Goal: Transaction & Acquisition: Purchase product/service

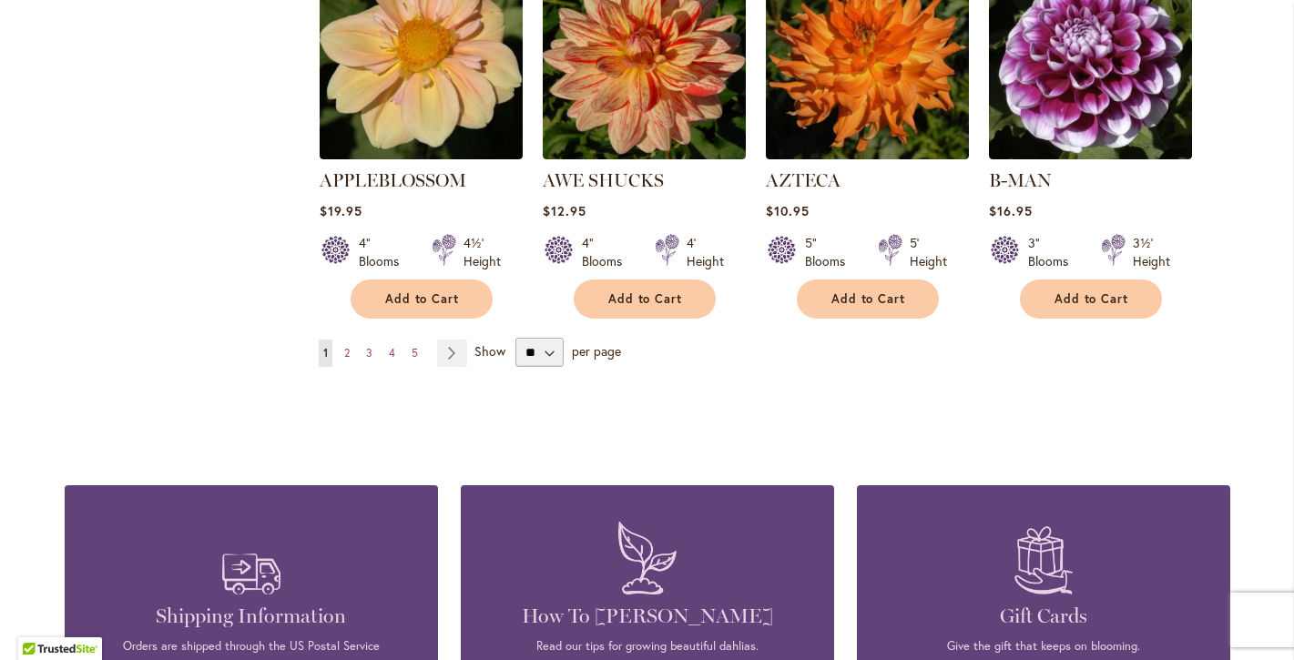
scroll to position [1677, 0]
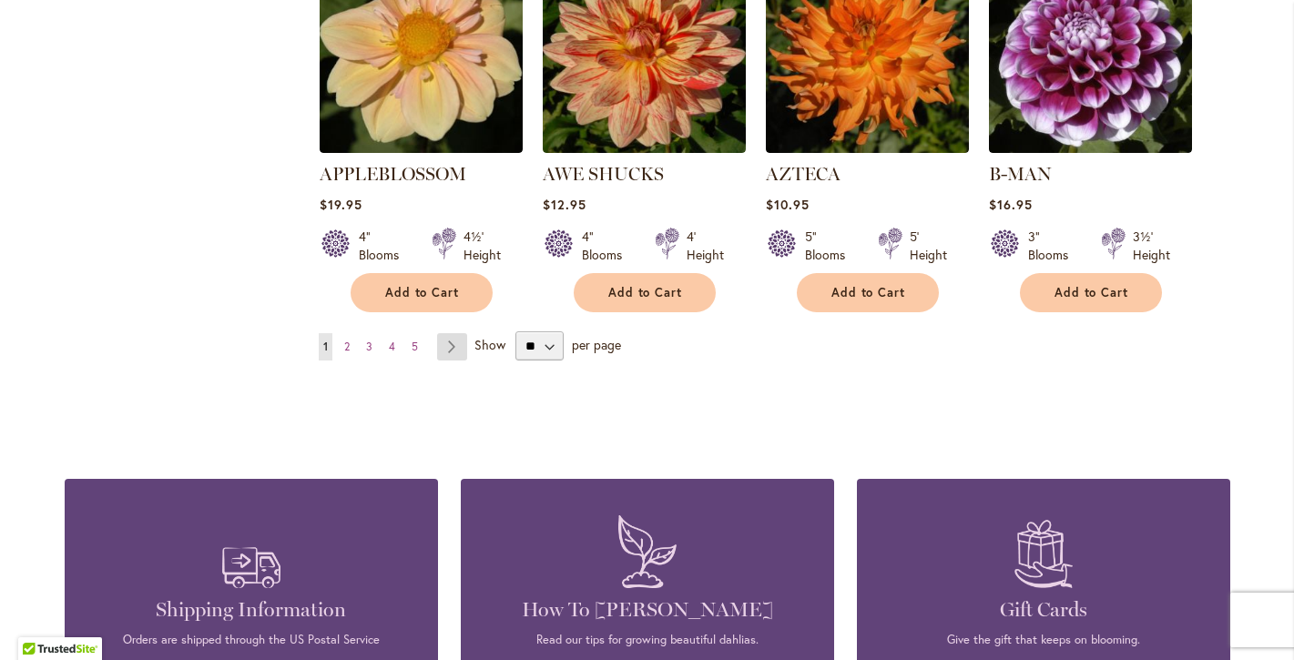
click at [452, 333] on link "Page Next" at bounding box center [452, 346] width 30 height 27
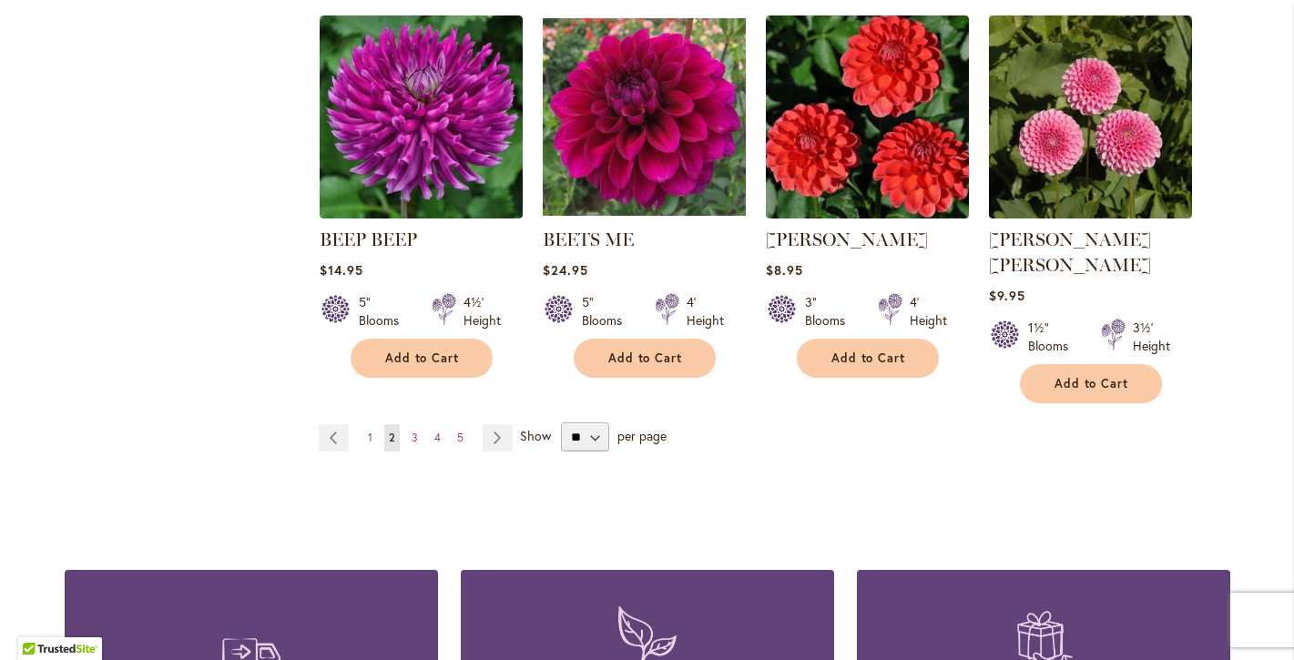
scroll to position [1588, 0]
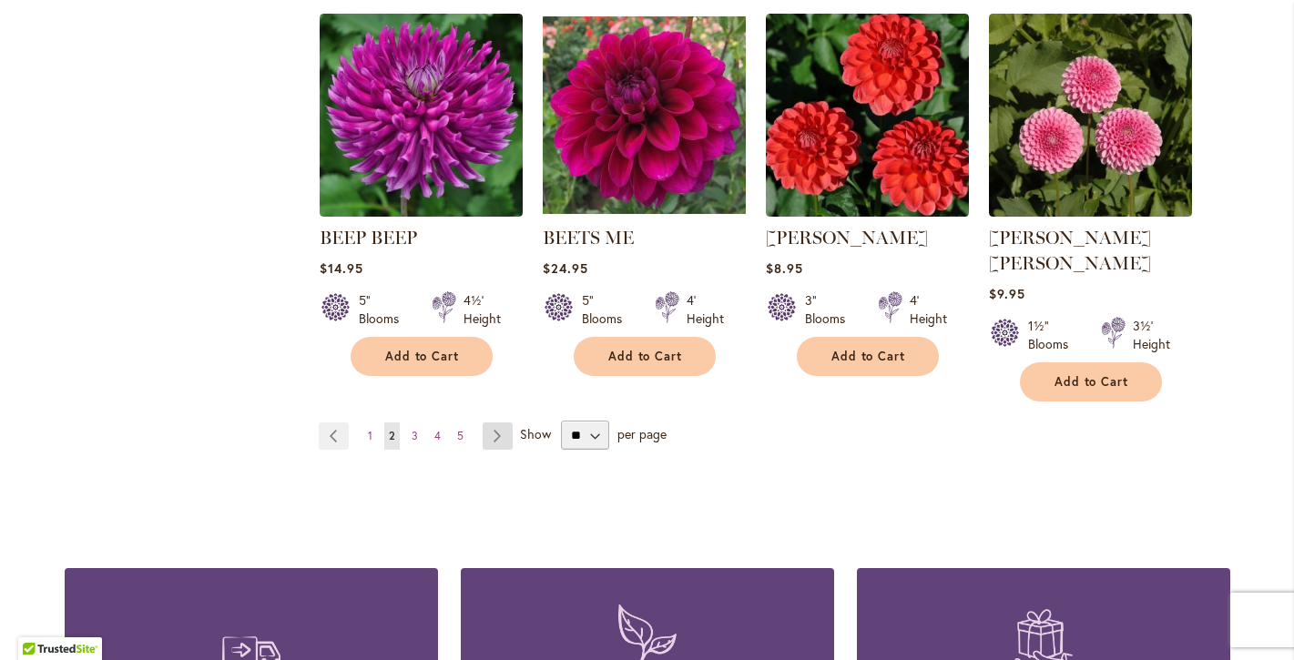
click at [506, 423] on link "Page Next" at bounding box center [498, 436] width 30 height 27
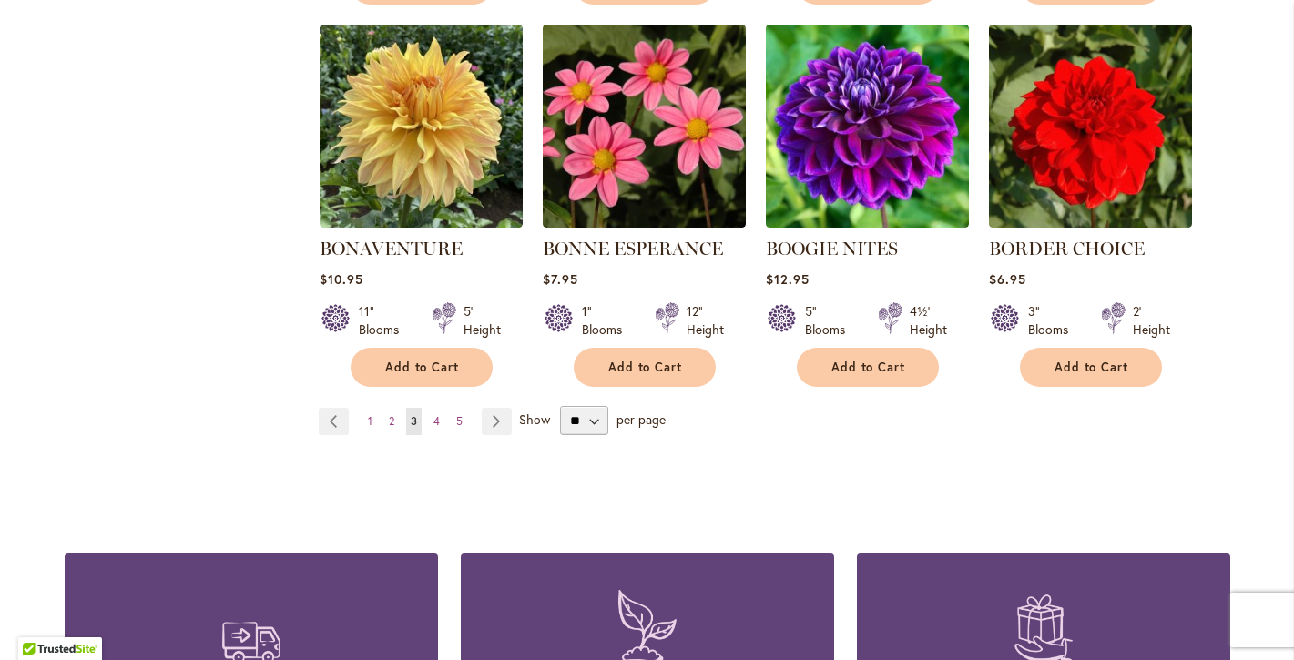
scroll to position [1656, 0]
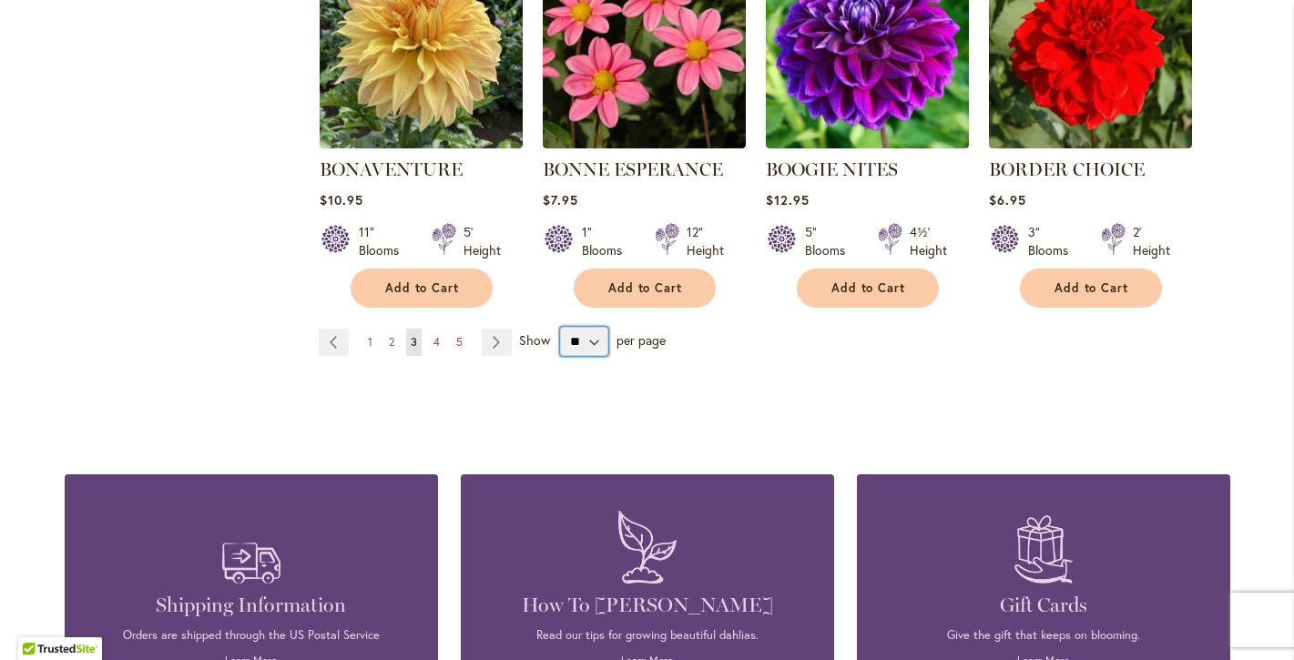
click at [593, 341] on select "** ** ** **" at bounding box center [584, 341] width 48 height 29
select select "**"
click at [560, 327] on select "** ** ** **" at bounding box center [584, 341] width 48 height 29
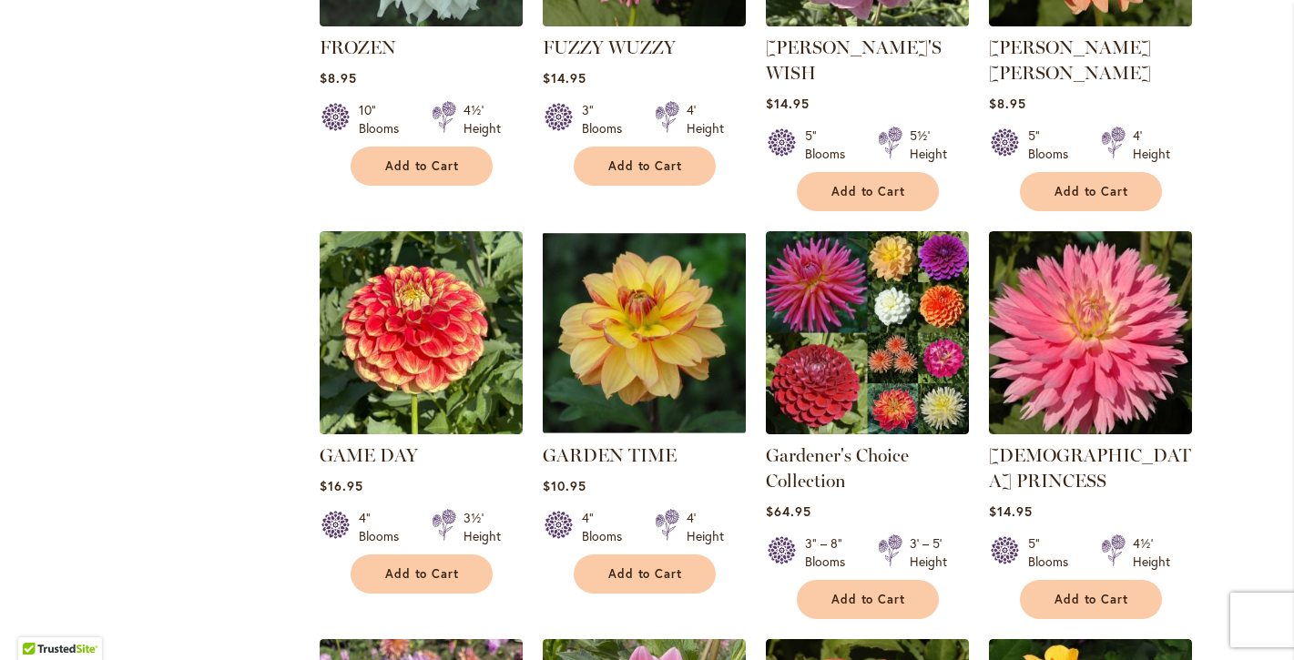
scroll to position [1450, 0]
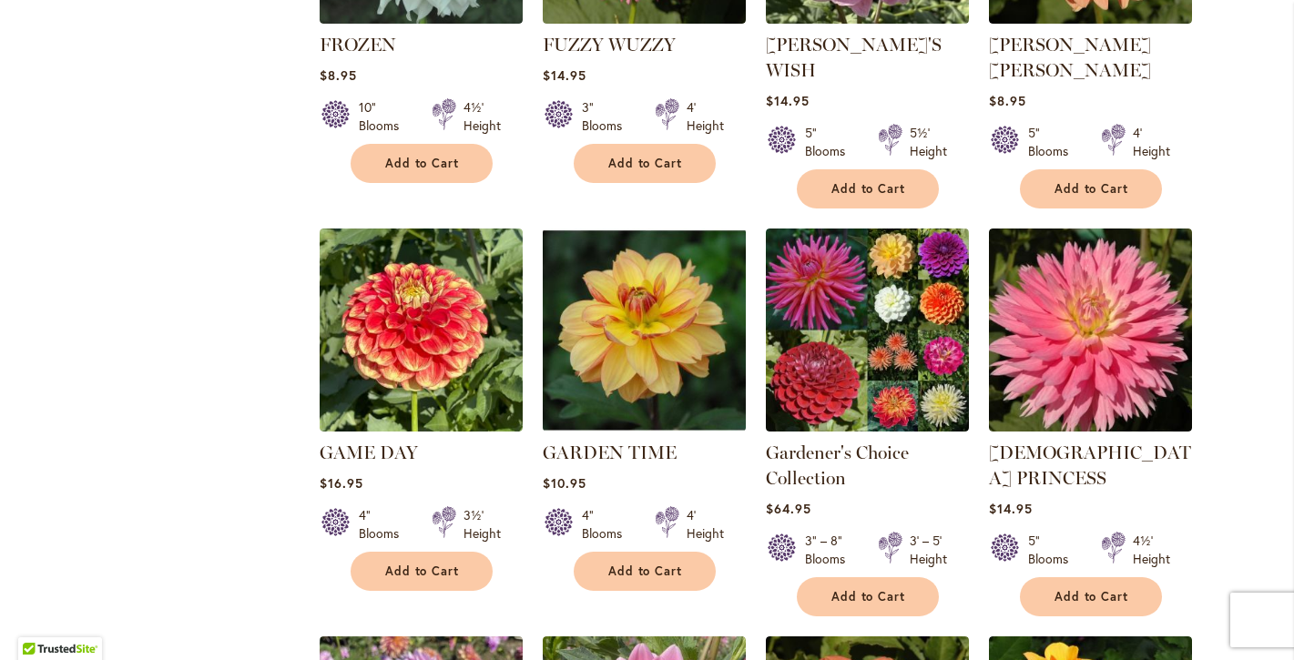
drag, startPoint x: 843, startPoint y: 303, endPoint x: 1233, endPoint y: 4, distance: 491.6
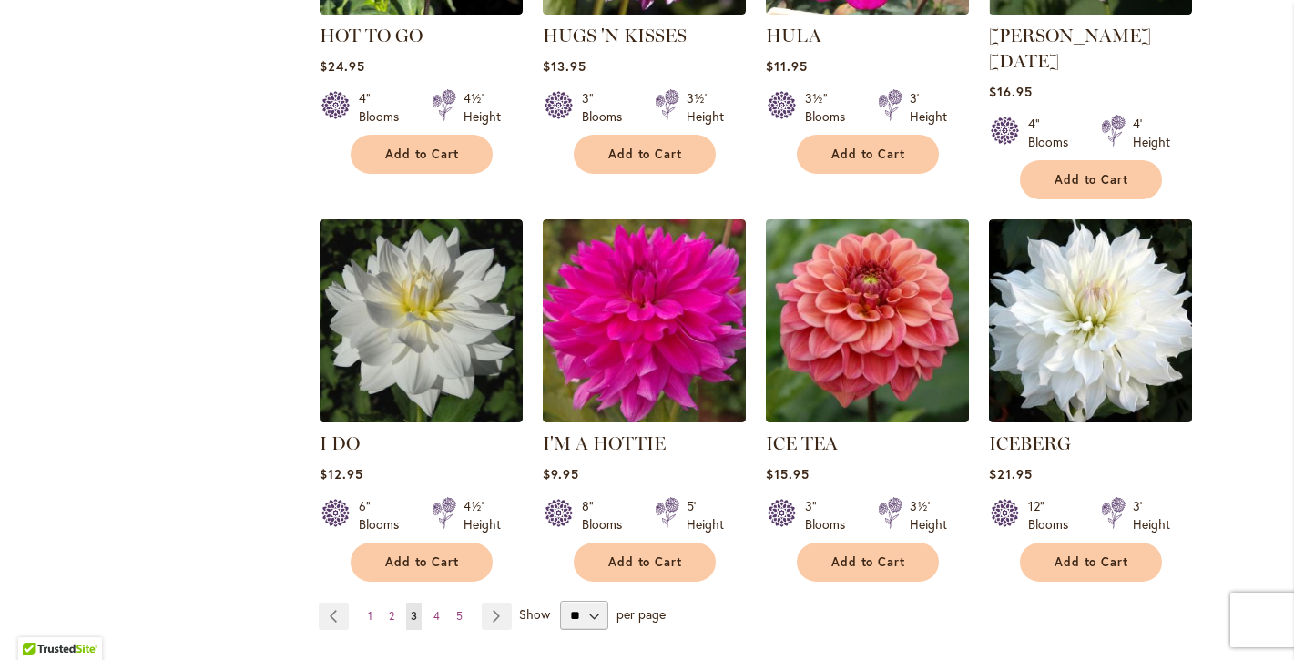
scroll to position [6194, 0]
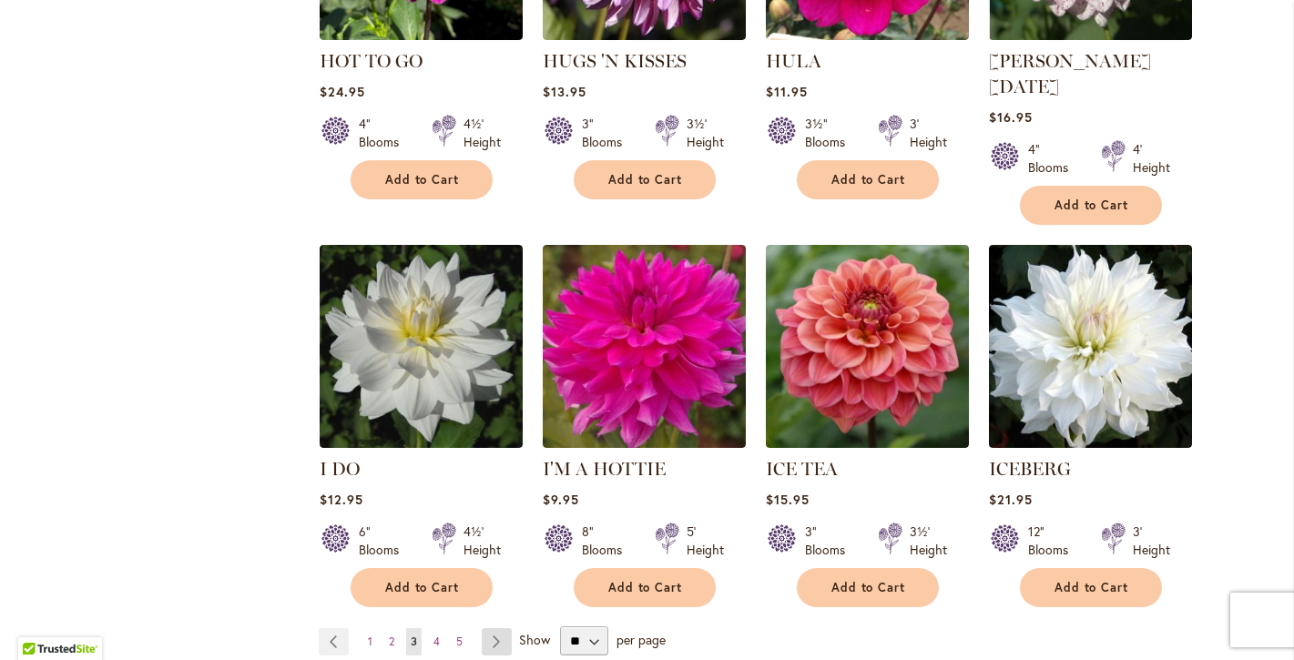
click at [506, 628] on link "Page Next" at bounding box center [497, 641] width 30 height 27
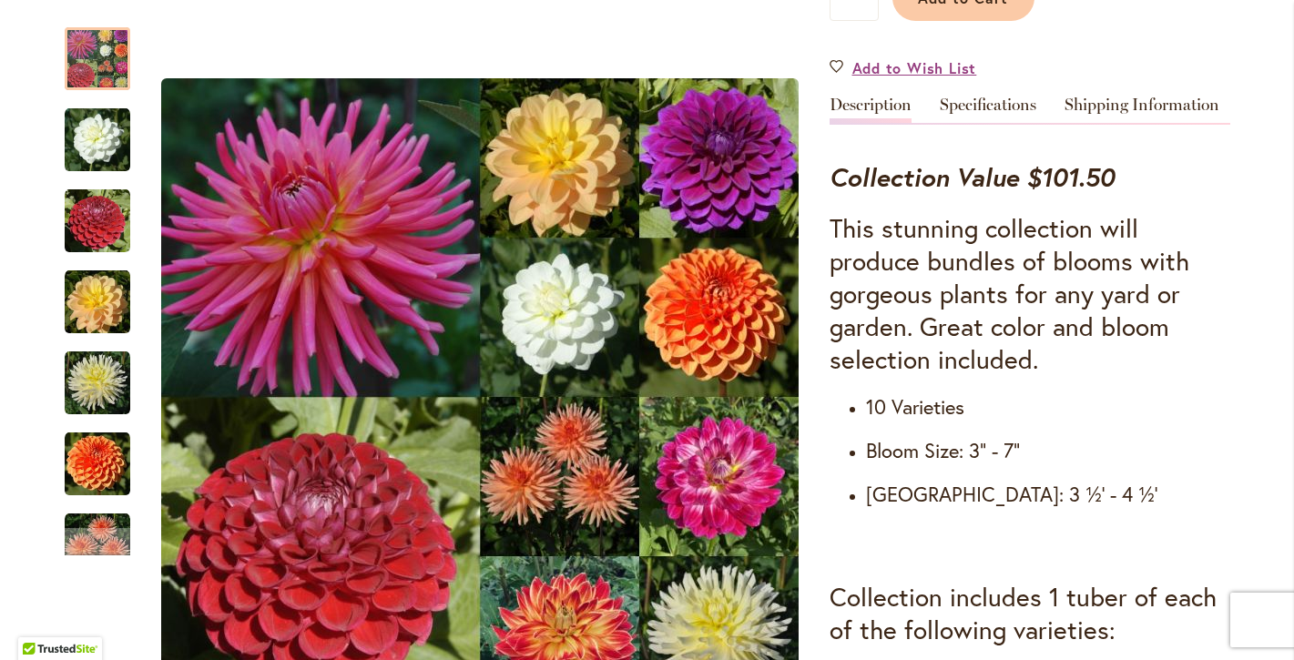
scroll to position [562, 0]
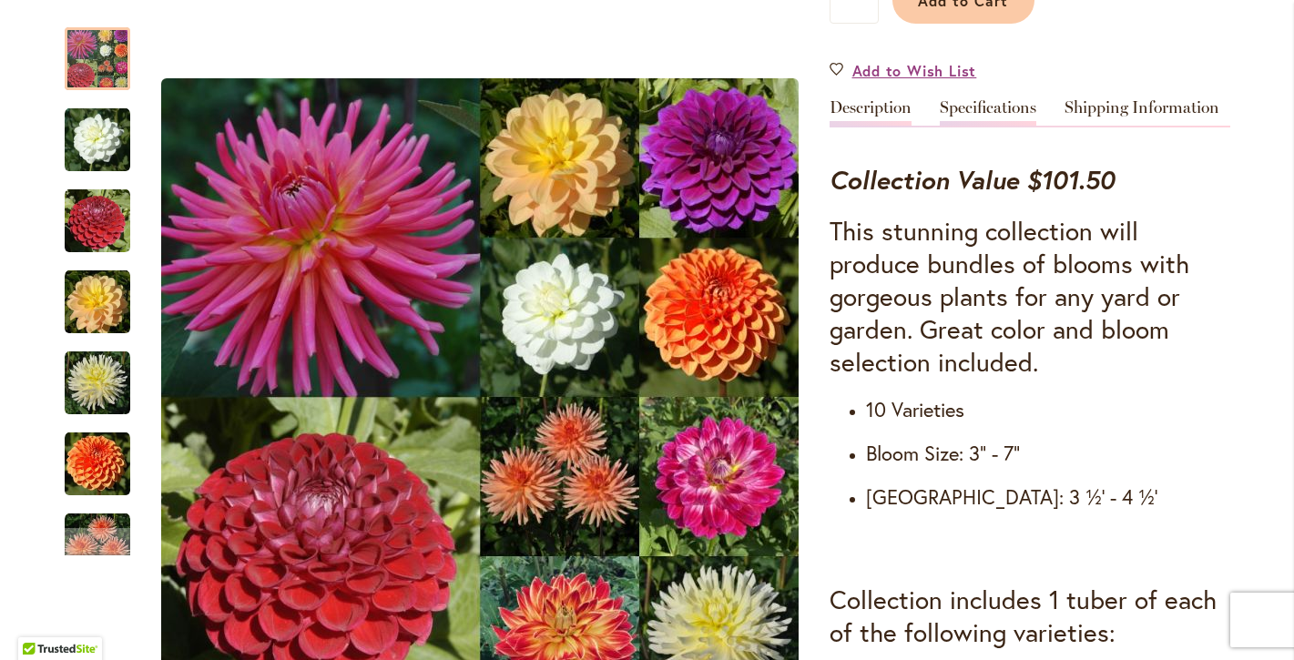
click at [965, 108] on link "Specifications" at bounding box center [988, 112] width 97 height 26
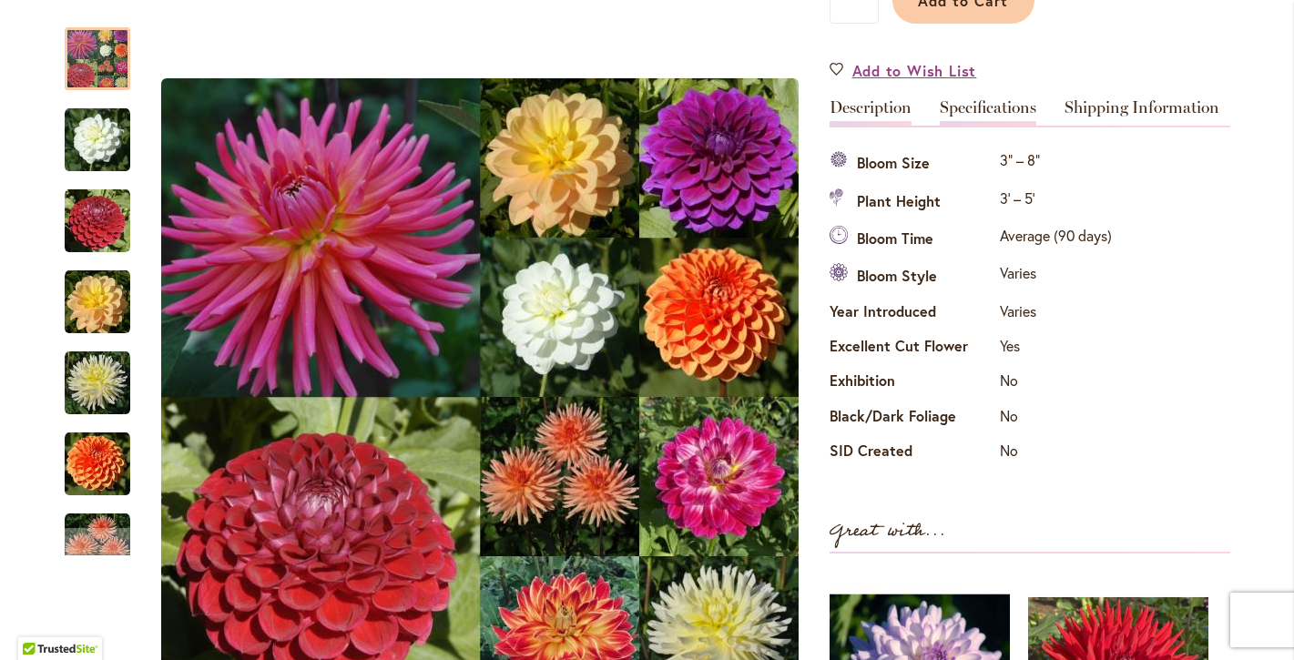
click at [861, 112] on link "Description" at bounding box center [871, 112] width 82 height 26
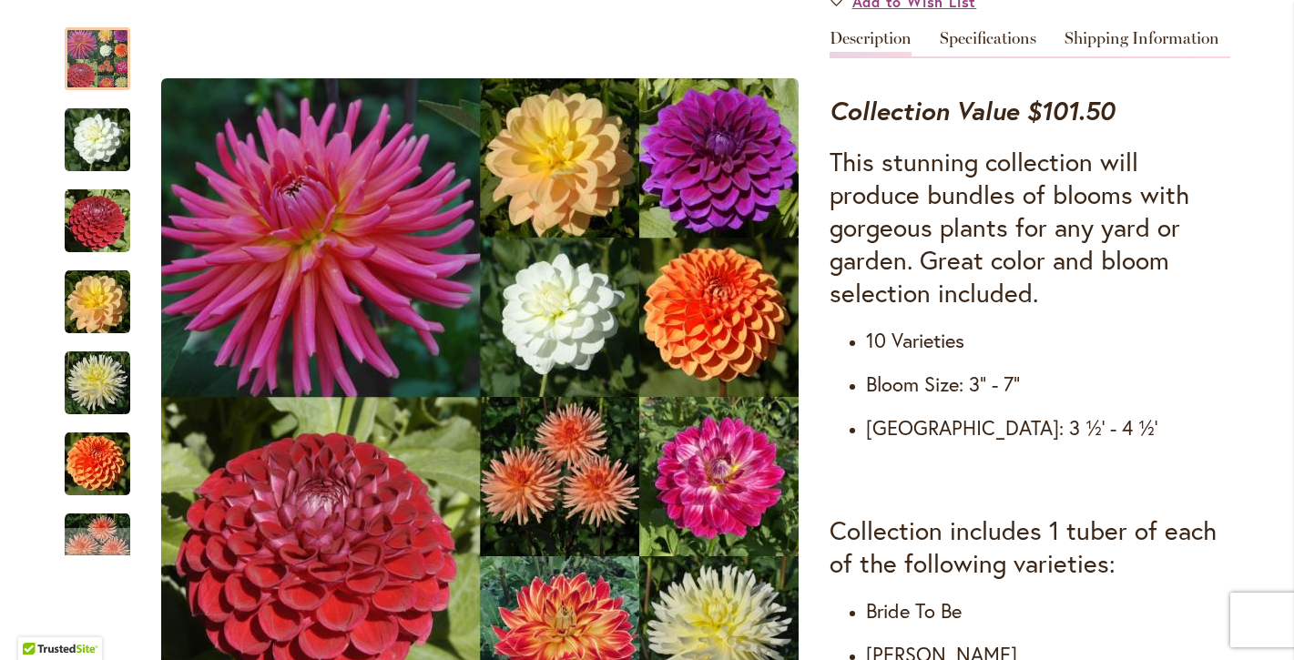
scroll to position [626, 0]
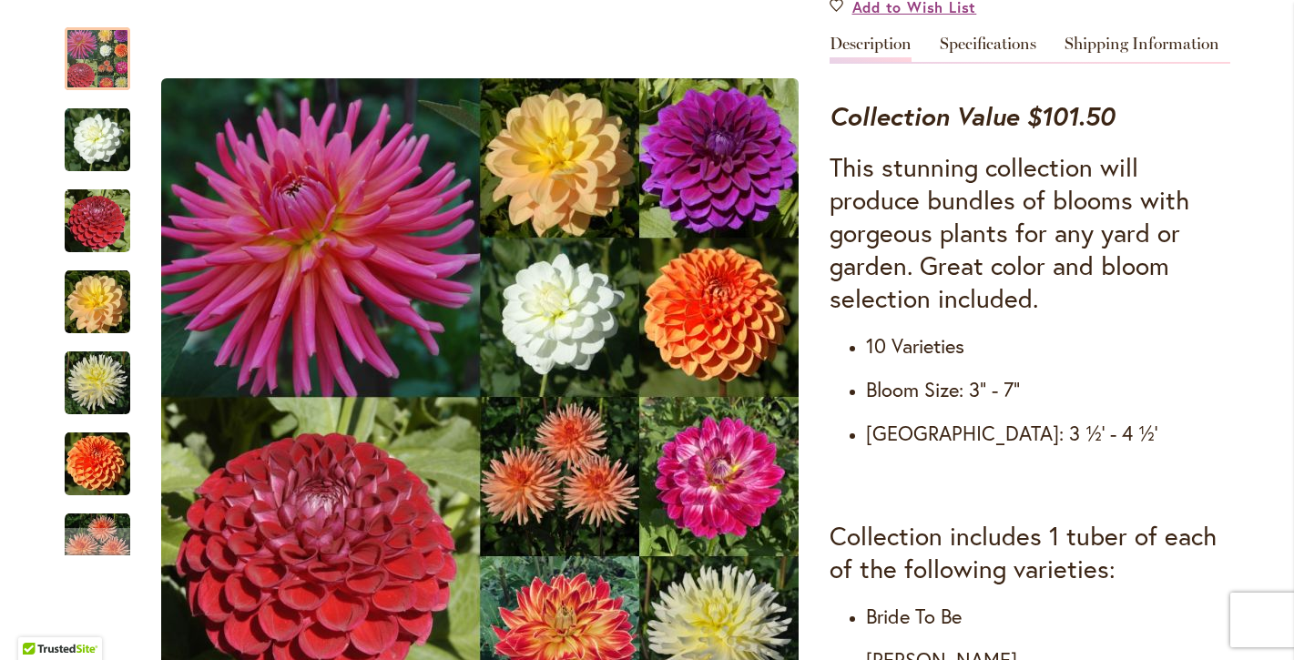
click at [1014, 31] on div "Gardener's Choice Collection $64.95 In stock SKU 725 Be the first to review thi…" at bounding box center [1030, 640] width 401 height 1999
click at [1001, 46] on link "Specifications" at bounding box center [988, 49] width 97 height 26
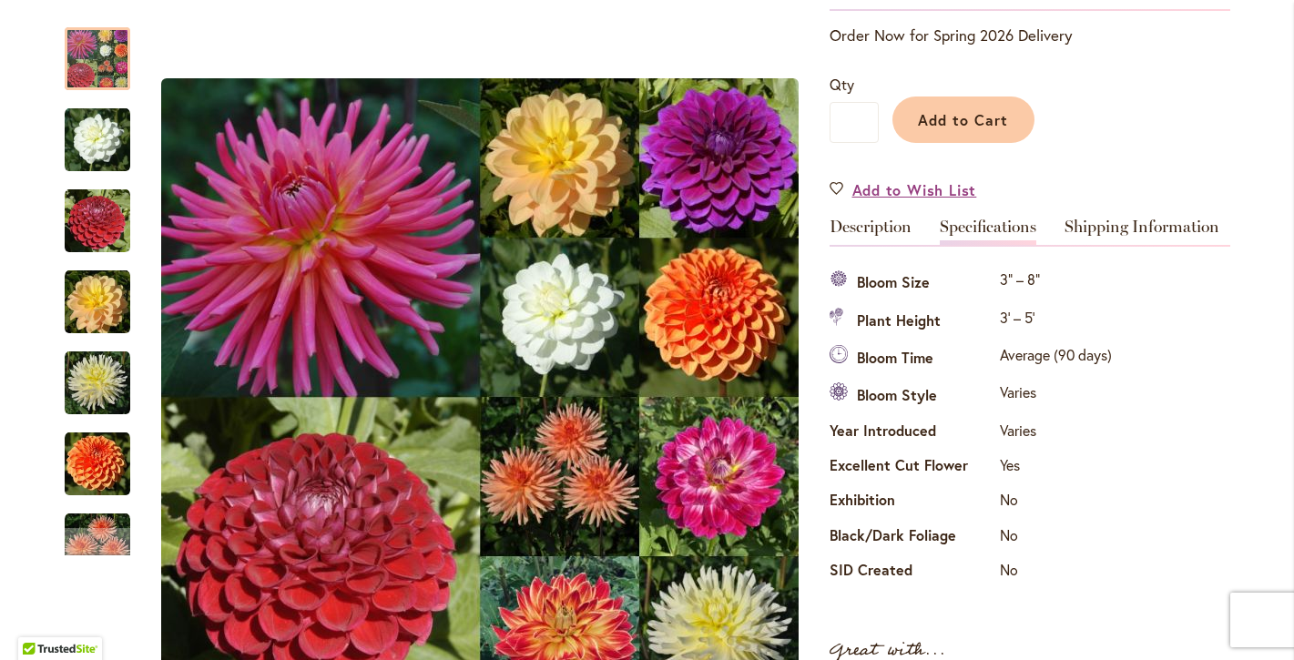
scroll to position [449, 0]
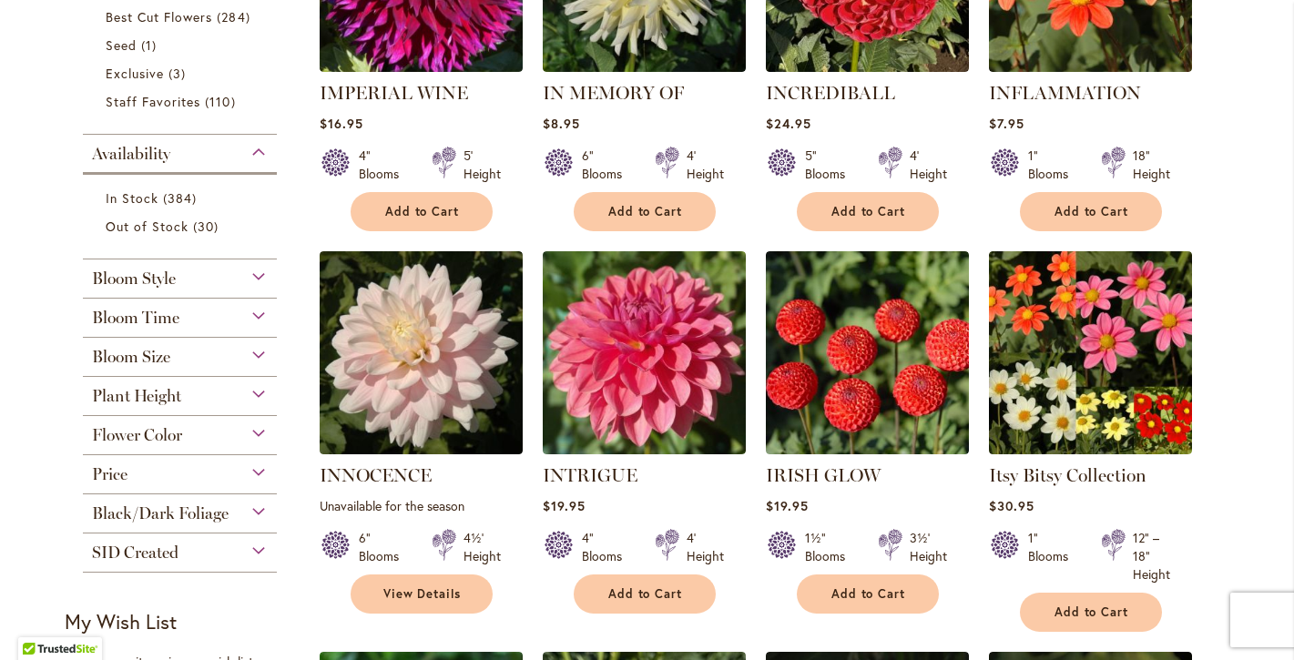
scroll to position [588, 0]
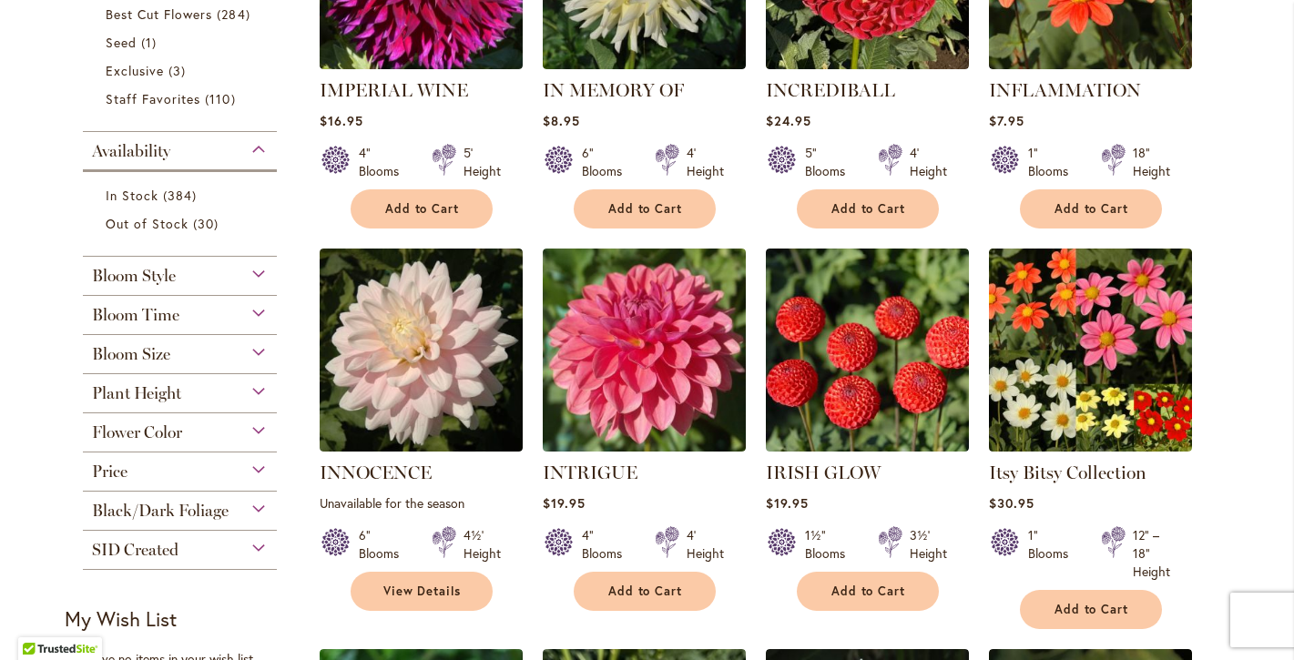
click at [254, 352] on div "Bloom Size" at bounding box center [180, 349] width 195 height 29
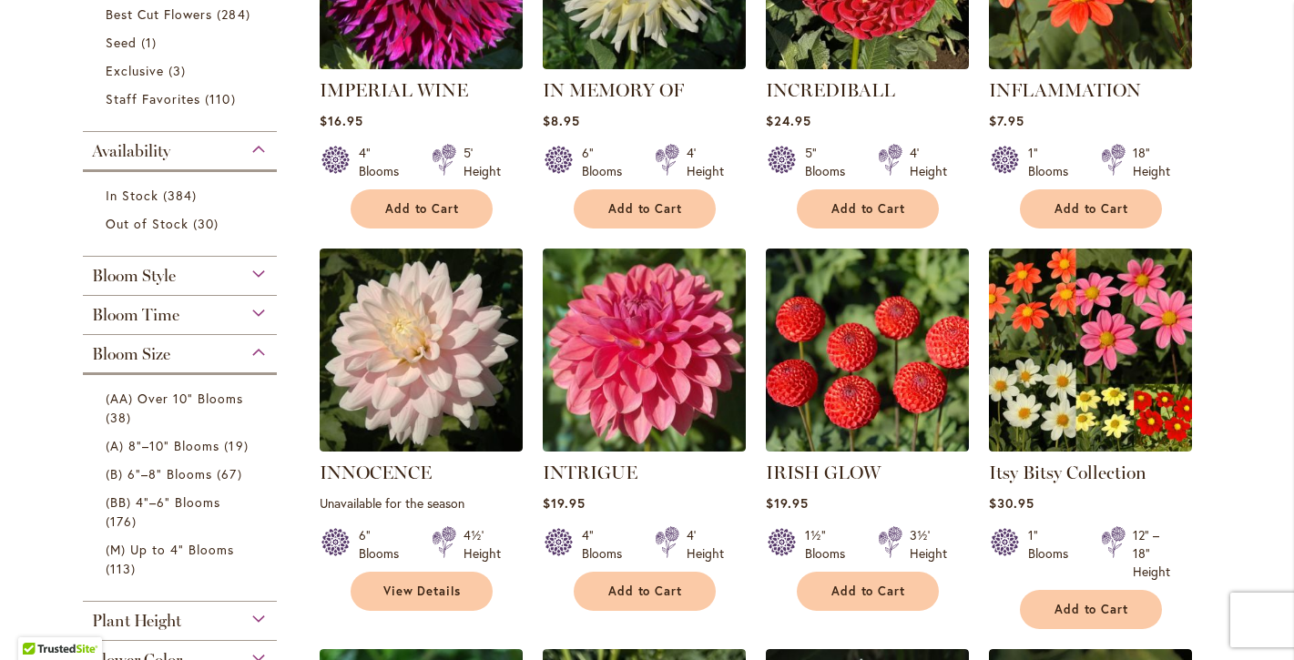
click at [254, 352] on div "Bloom Size" at bounding box center [180, 349] width 195 height 29
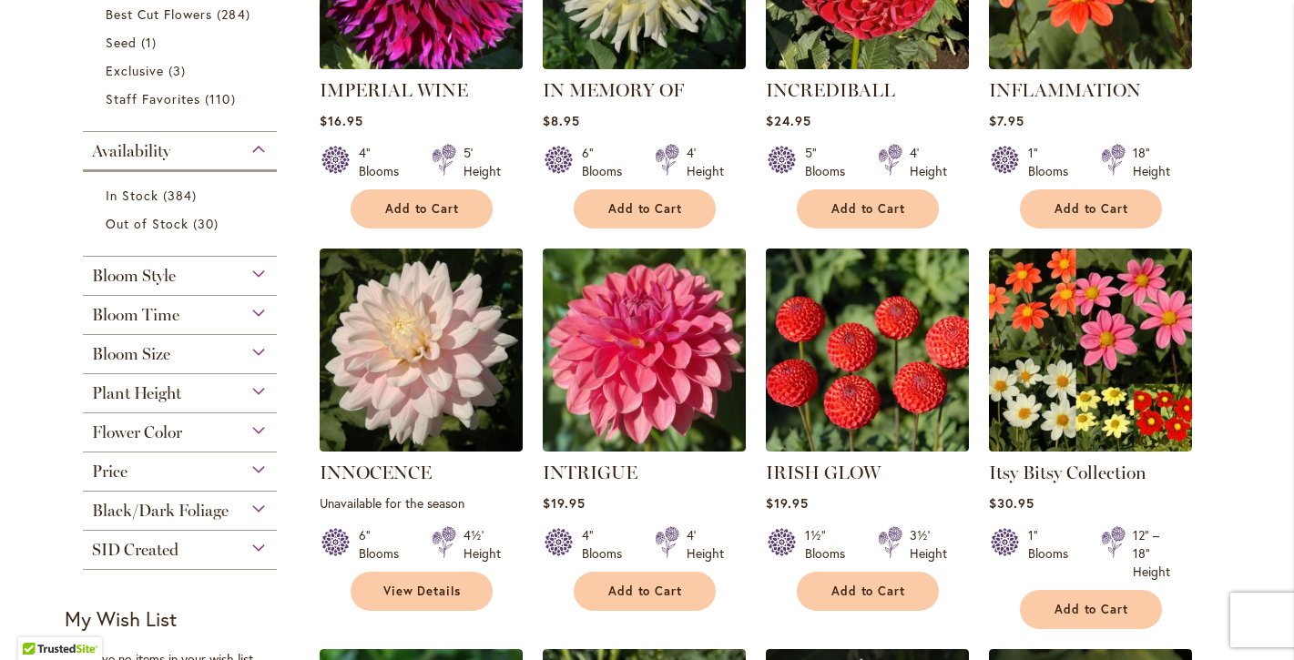
click at [260, 393] on div "Plant Height" at bounding box center [180, 388] width 195 height 29
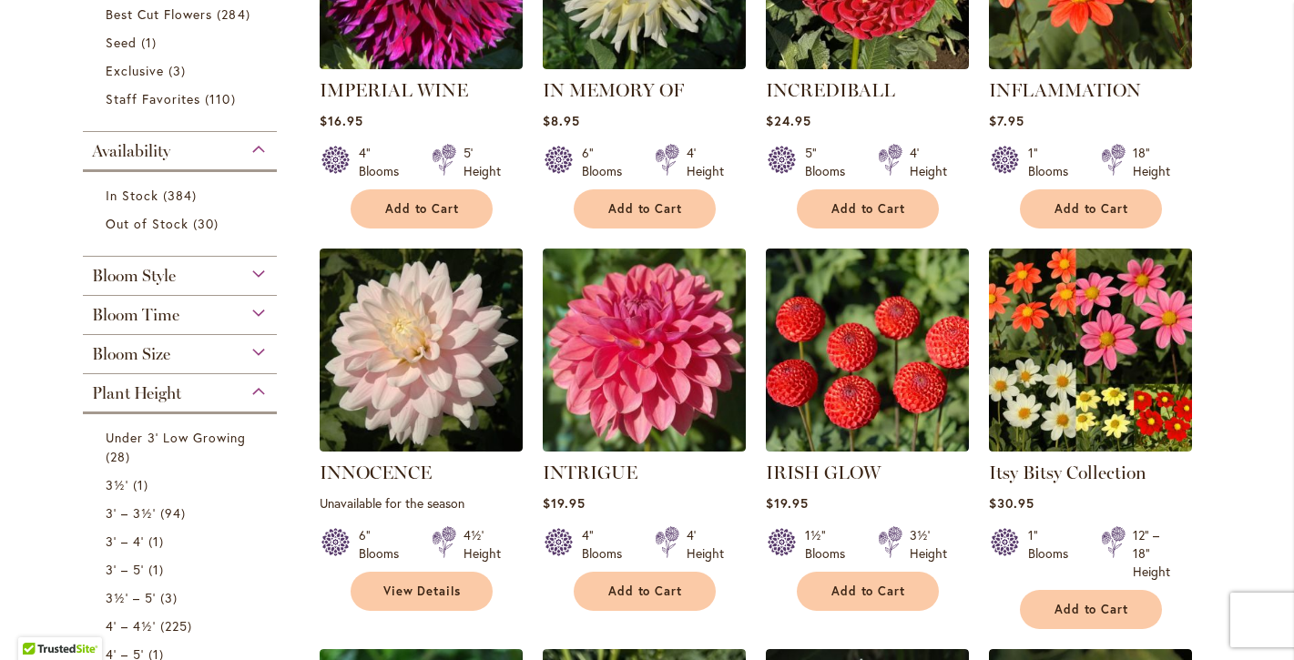
scroll to position [960, 0]
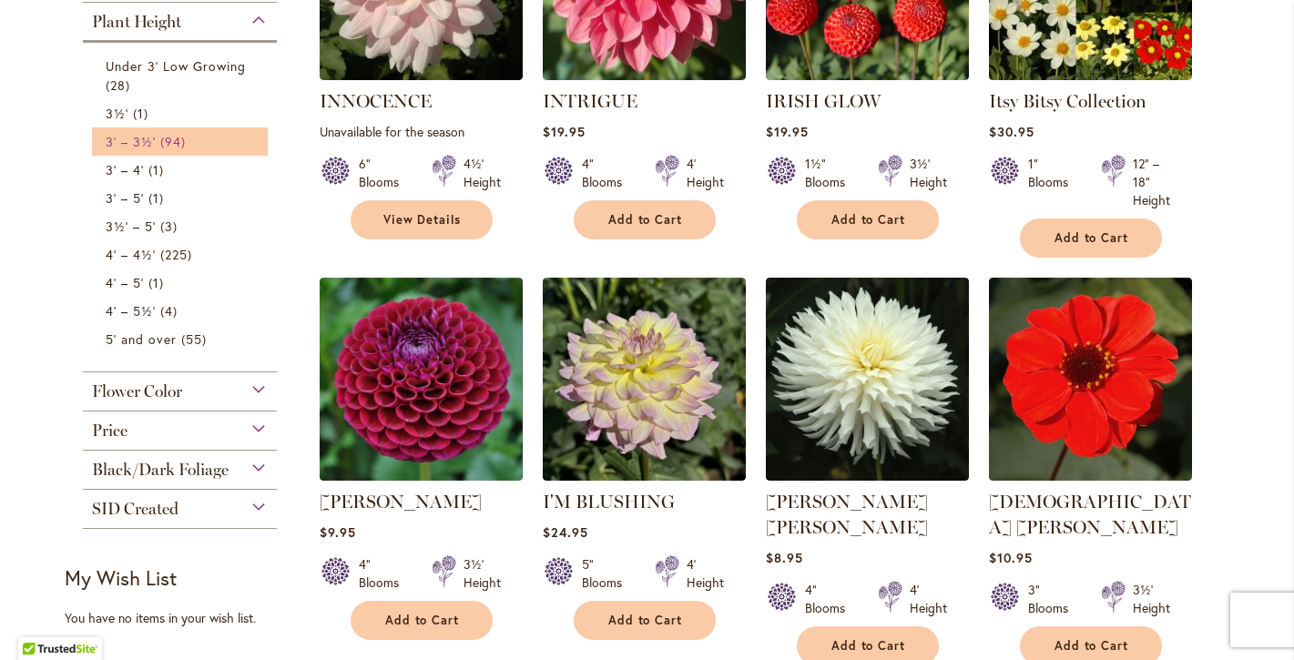
click at [137, 138] on span "3' – 3½'" at bounding box center [131, 141] width 50 height 17
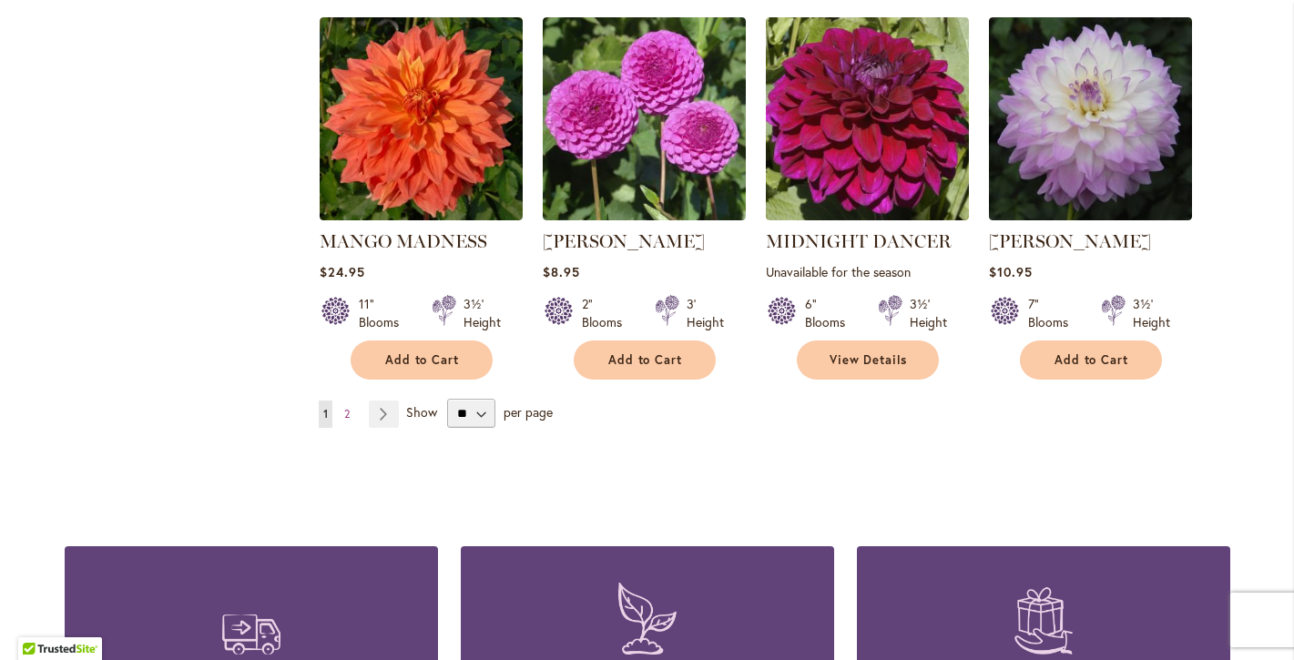
scroll to position [6315, 0]
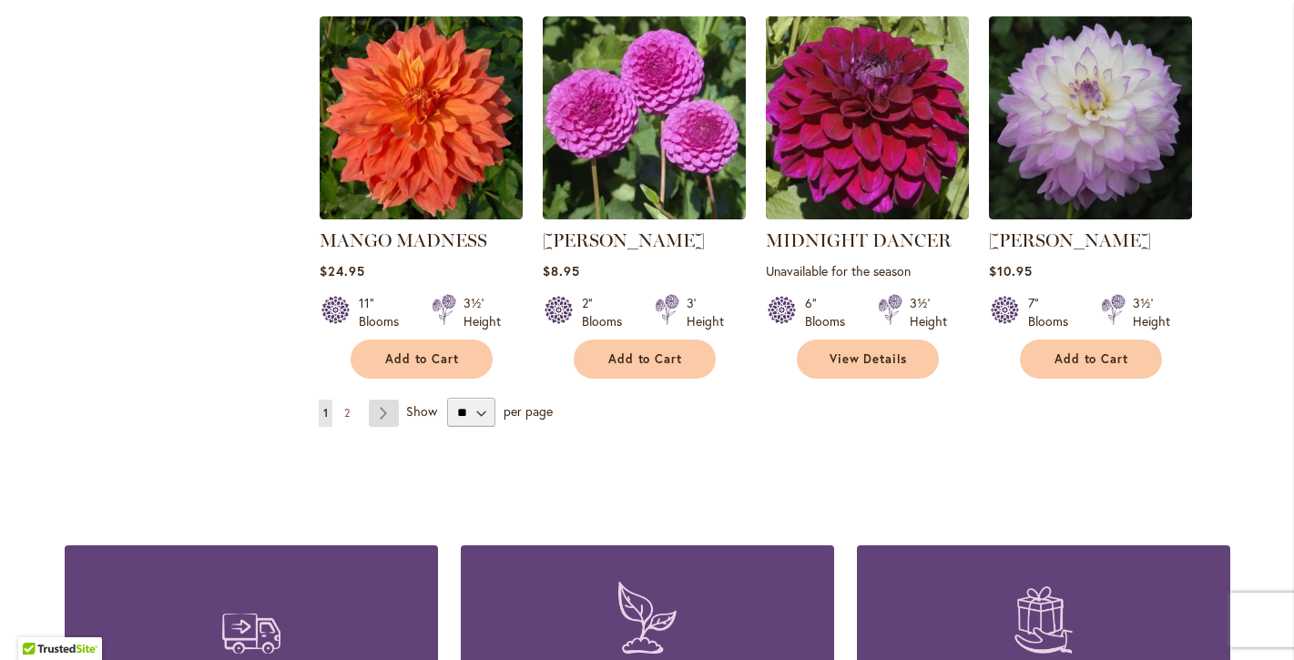
click at [375, 400] on link "Page Next" at bounding box center [384, 413] width 30 height 27
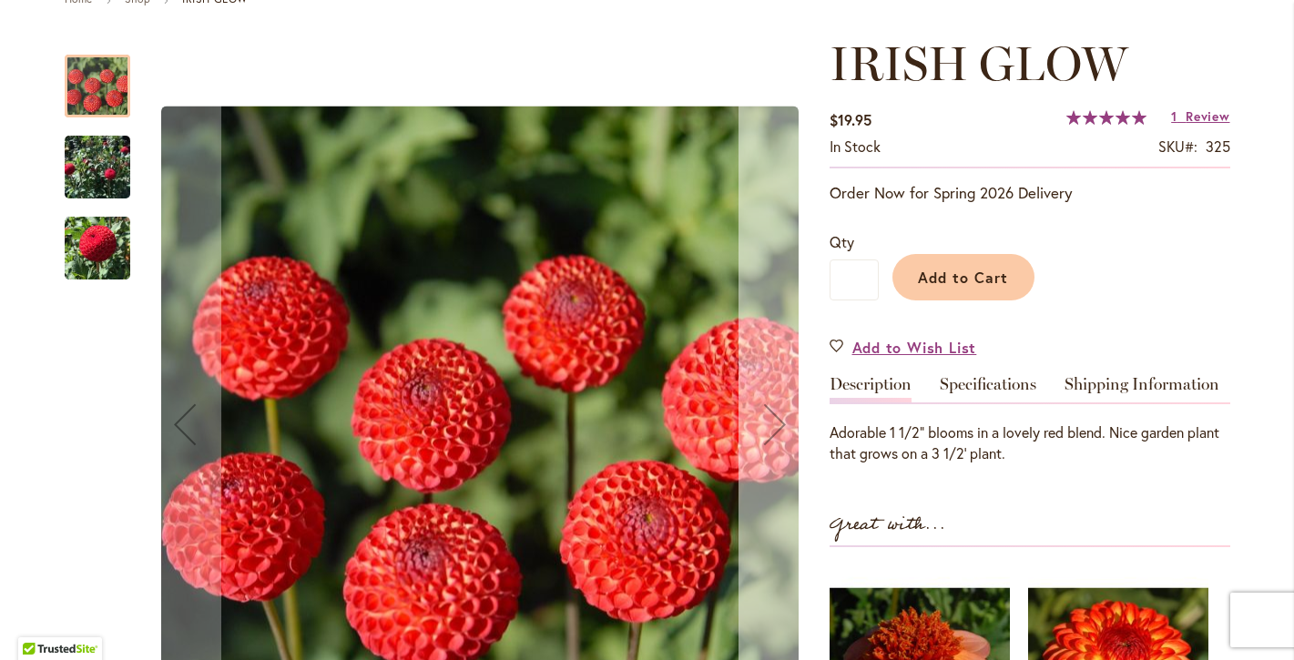
scroll to position [231, 0]
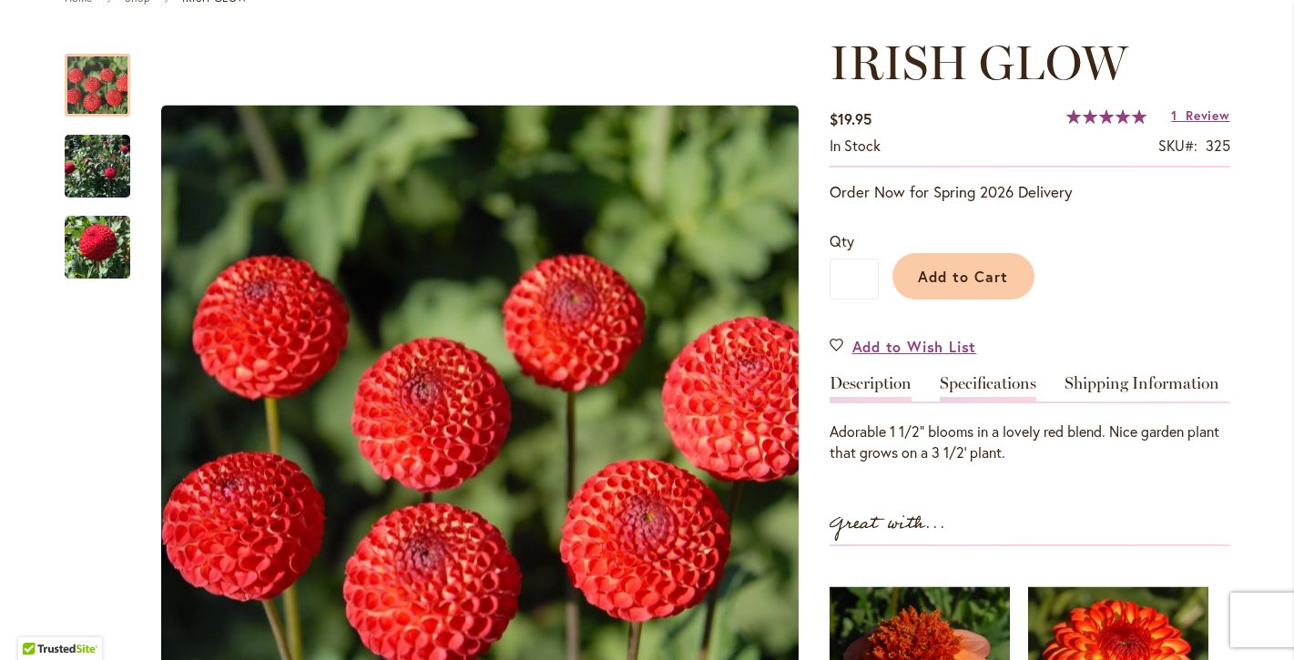
click at [973, 386] on link "Specifications" at bounding box center [988, 388] width 97 height 26
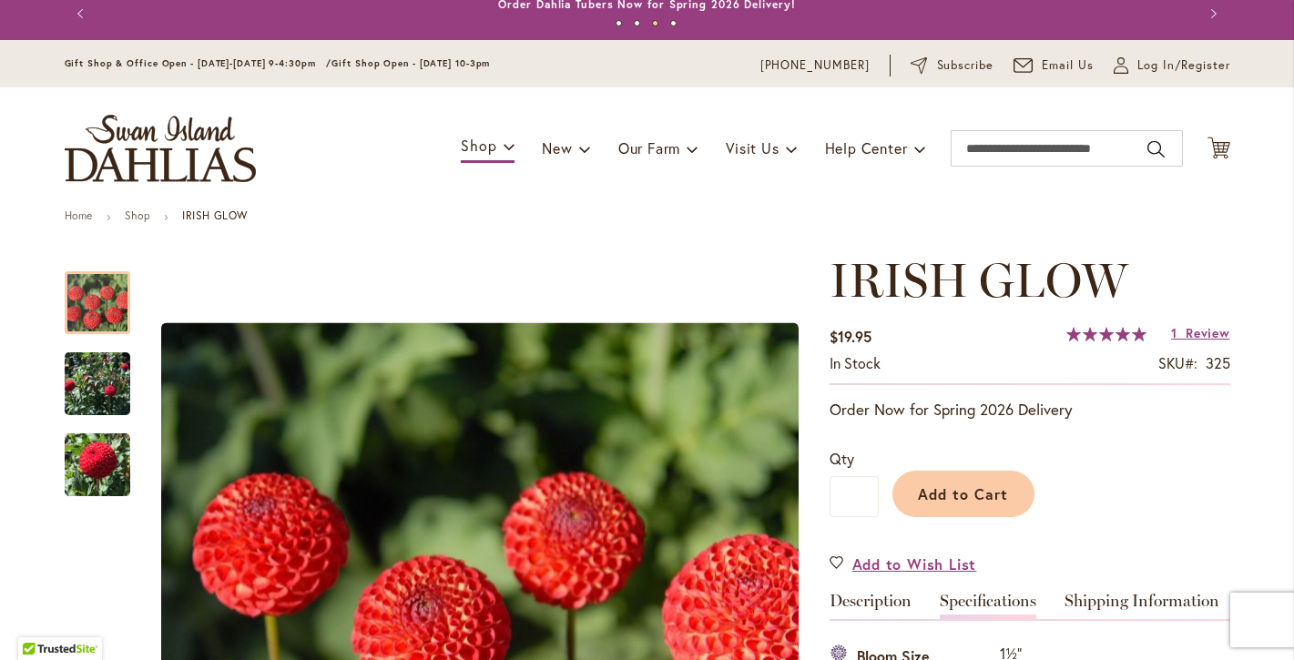
scroll to position [0, 0]
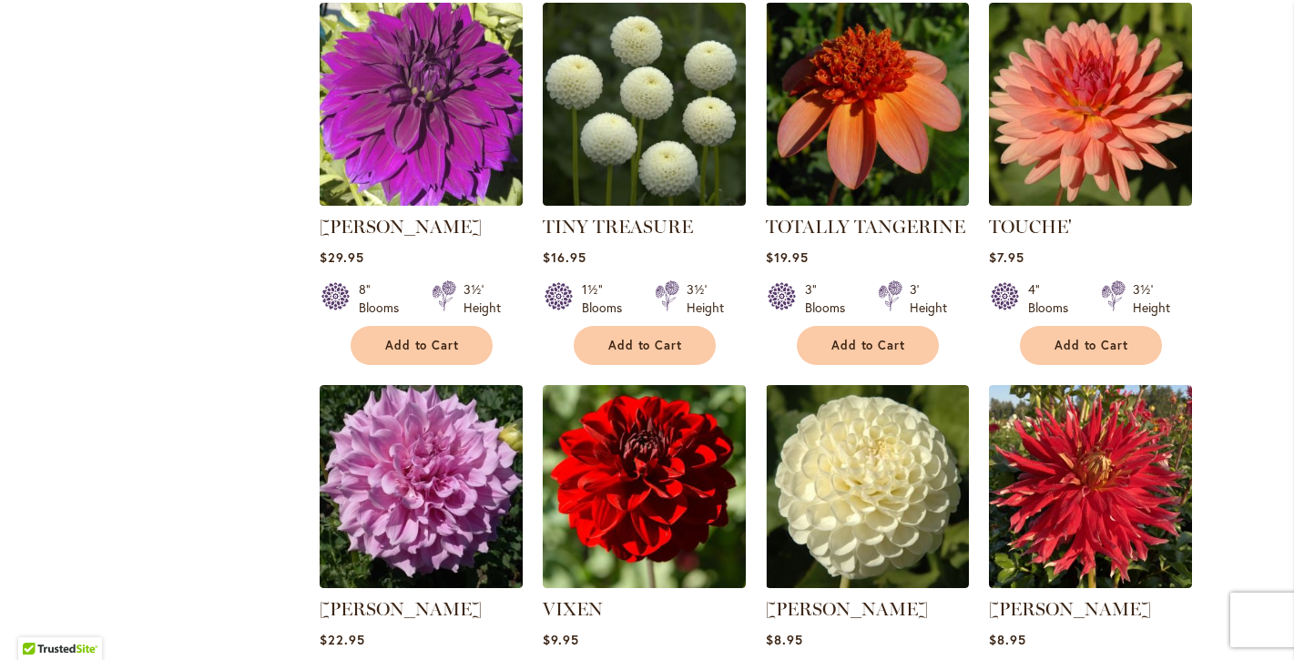
scroll to position [2380, 0]
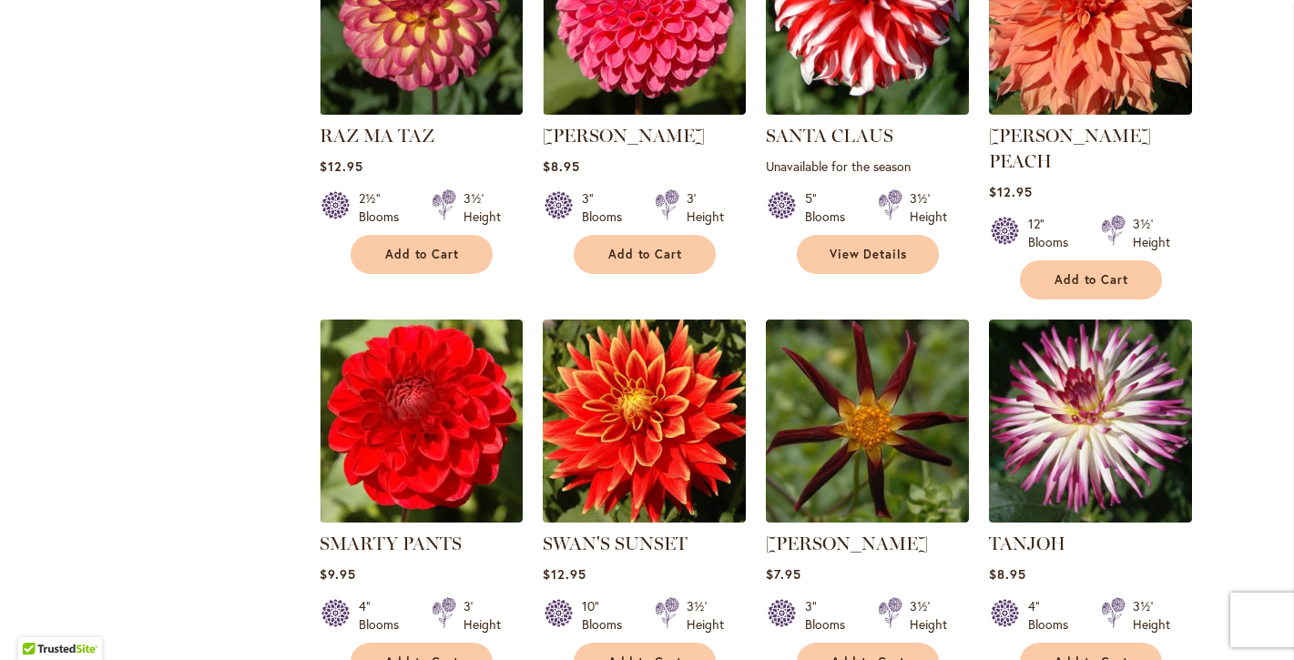
scroll to position [1687, 0]
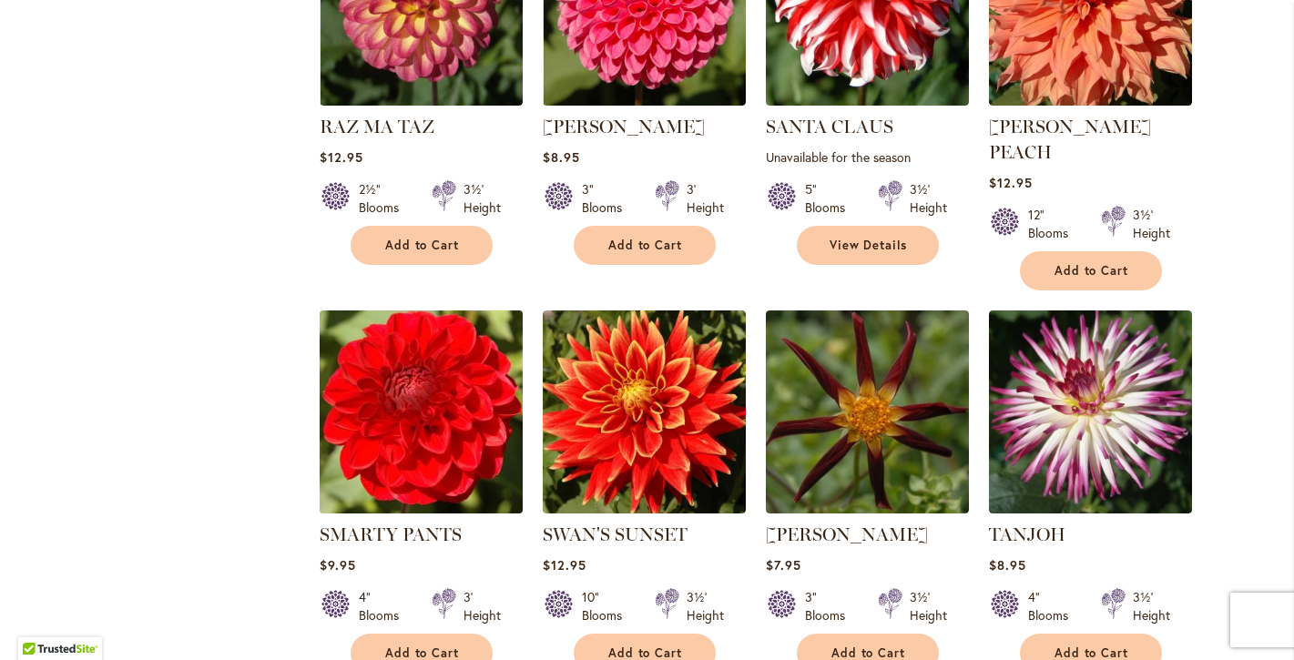
click at [408, 399] on img at bounding box center [420, 411] width 213 height 213
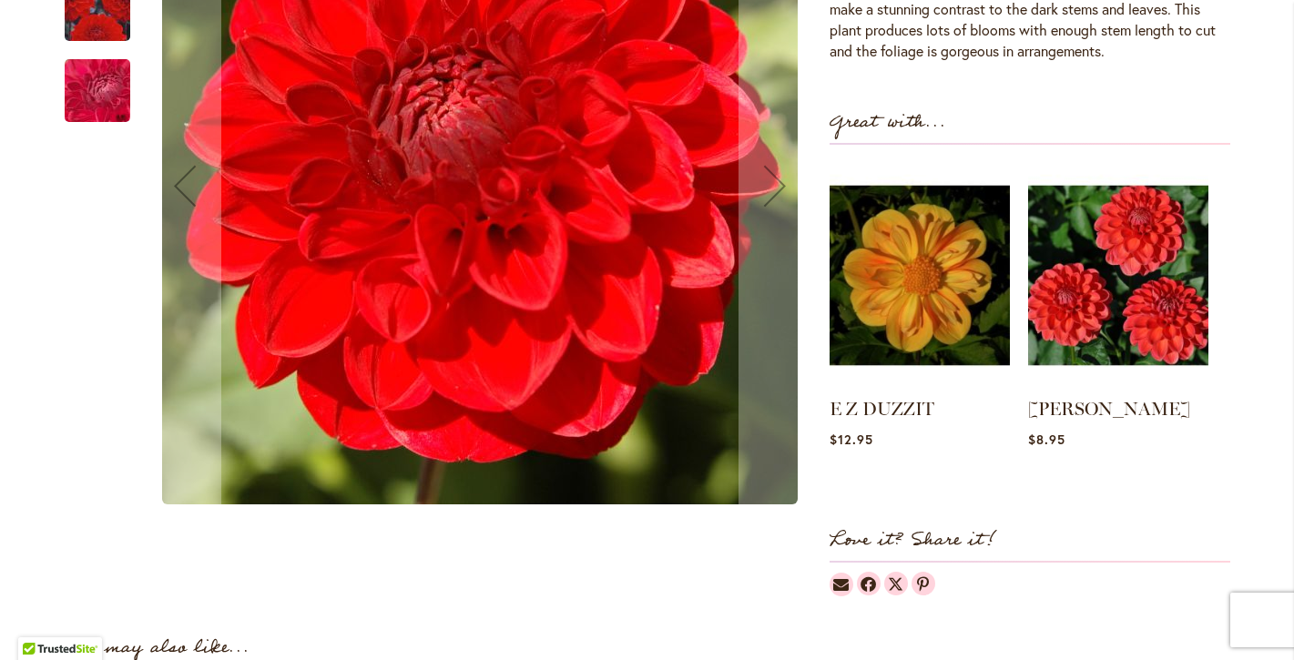
scroll to position [717, 0]
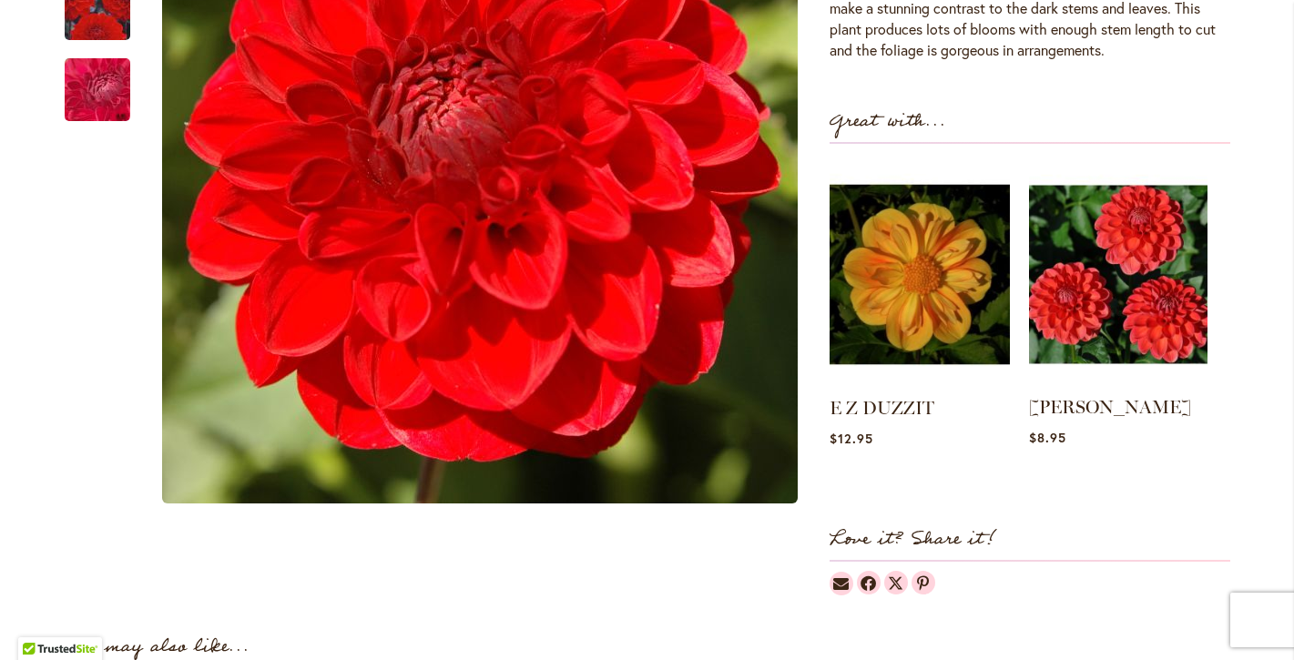
click at [1089, 257] on img at bounding box center [1118, 274] width 178 height 223
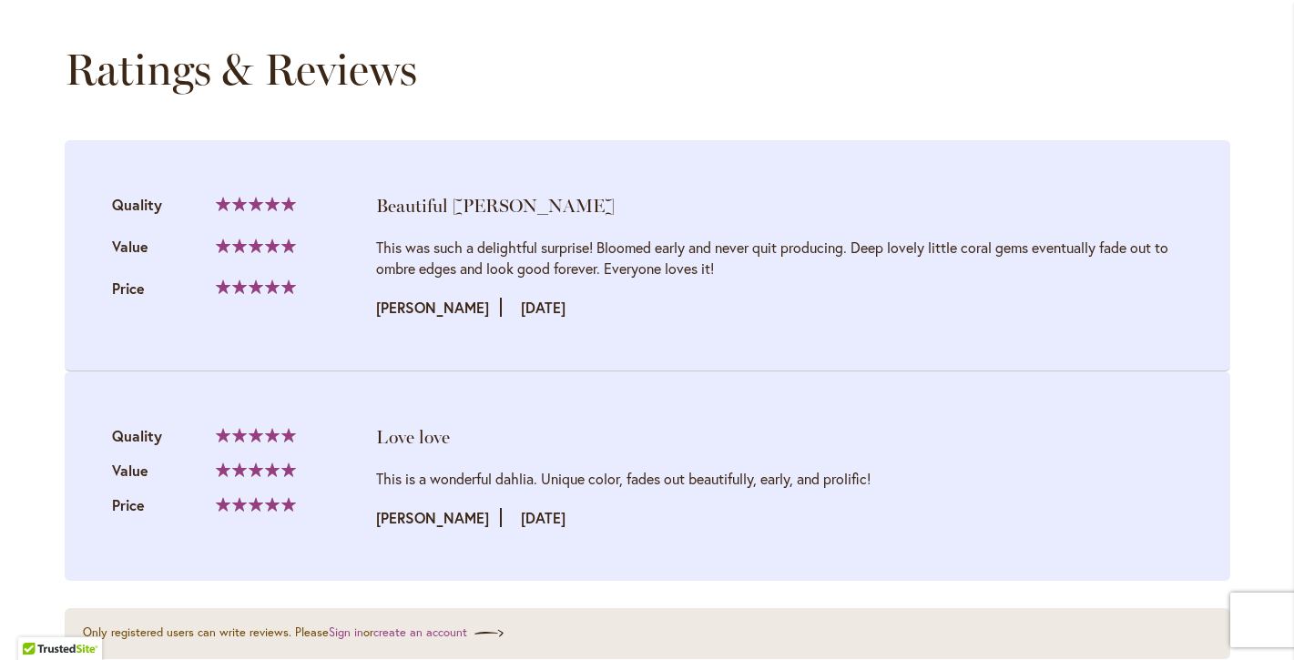
scroll to position [1832, 0]
